Goal: Communication & Community: Answer question/provide support

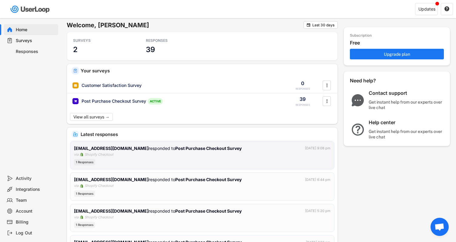
click at [86, 162] on div "1 Responses" at bounding box center [84, 162] width 21 height 6
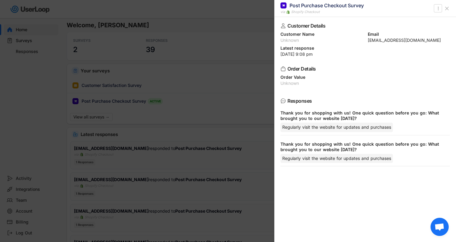
click at [446, 8] on use at bounding box center [446, 8] width 3 height 3
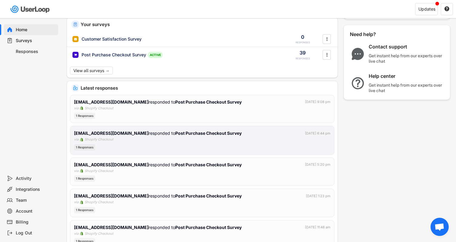
scroll to position [47, 0]
click at [166, 142] on div "[EMAIL_ADDRESS][DOMAIN_NAME] responded to Post Purchase Checkout Survey [DATE] …" at bounding box center [202, 140] width 256 height 21
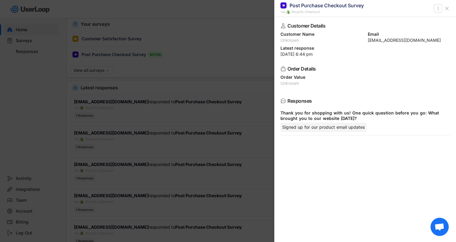
click at [445, 10] on icon at bounding box center [447, 8] width 6 height 6
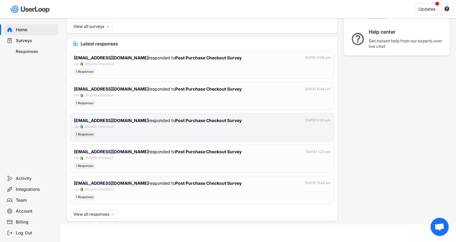
scroll to position [90, 0]
click at [139, 130] on div "[EMAIL_ADDRESS][DOMAIN_NAME] responded to Post Purchase Checkout Survey [DATE] …" at bounding box center [202, 128] width 256 height 21
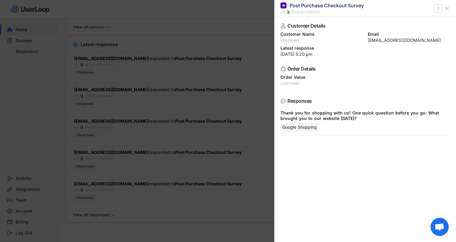
click at [449, 6] on icon at bounding box center [447, 8] width 6 height 6
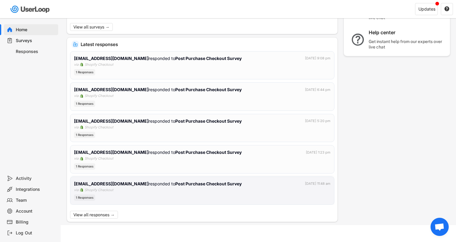
click at [125, 195] on div "1 Responses" at bounding box center [202, 198] width 256 height 6
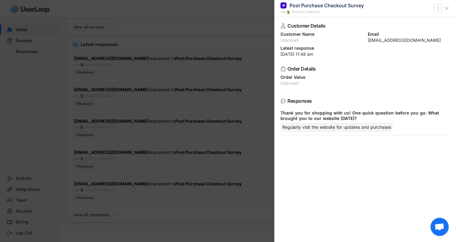
click at [448, 6] on icon at bounding box center [447, 8] width 6 height 6
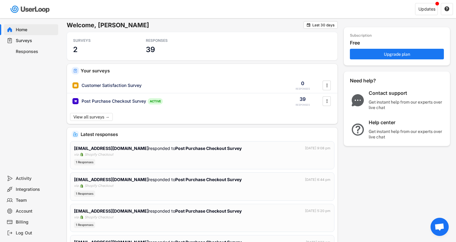
scroll to position [0, 0]
click at [80, 46] on div "SURVEYS 2" at bounding box center [100, 46] width 61 height 22
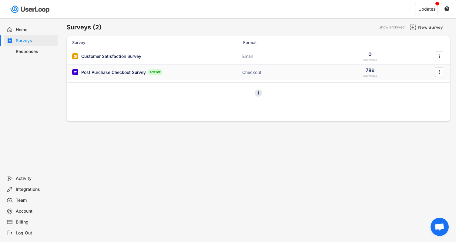
click at [178, 72] on div "Post Purchase Checkout Survey ACTIVE" at bounding box center [132, 72] width 121 height 6
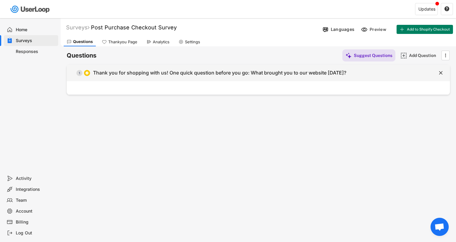
click at [197, 75] on div "Thank you for shopping with us! One quick question before you go: What brought …" at bounding box center [219, 73] width 253 height 6
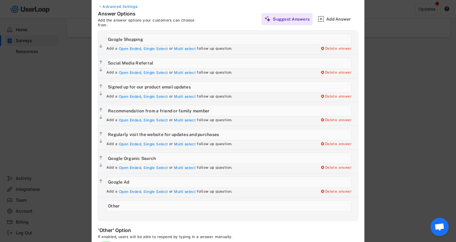
scroll to position [51, 0]
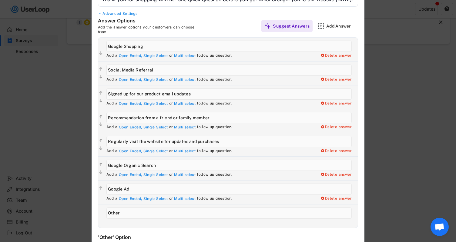
click at [421, 66] on div at bounding box center [228, 121] width 456 height 242
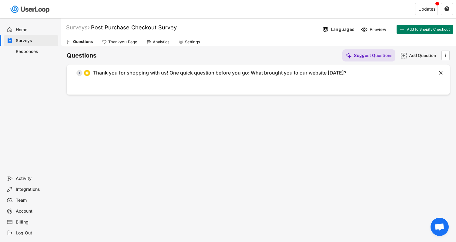
scroll to position [0, 0]
click at [33, 30] on div "Home" at bounding box center [36, 30] width 40 height 6
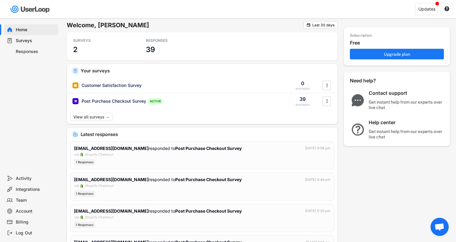
click at [29, 53] on div "Responses" at bounding box center [36, 52] width 40 height 6
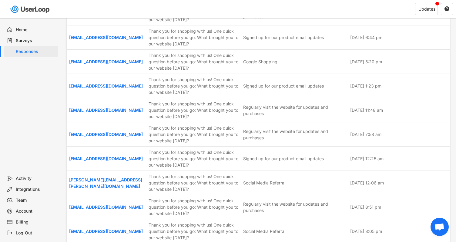
scroll to position [45, 0]
